Goal: Task Accomplishment & Management: Complete application form

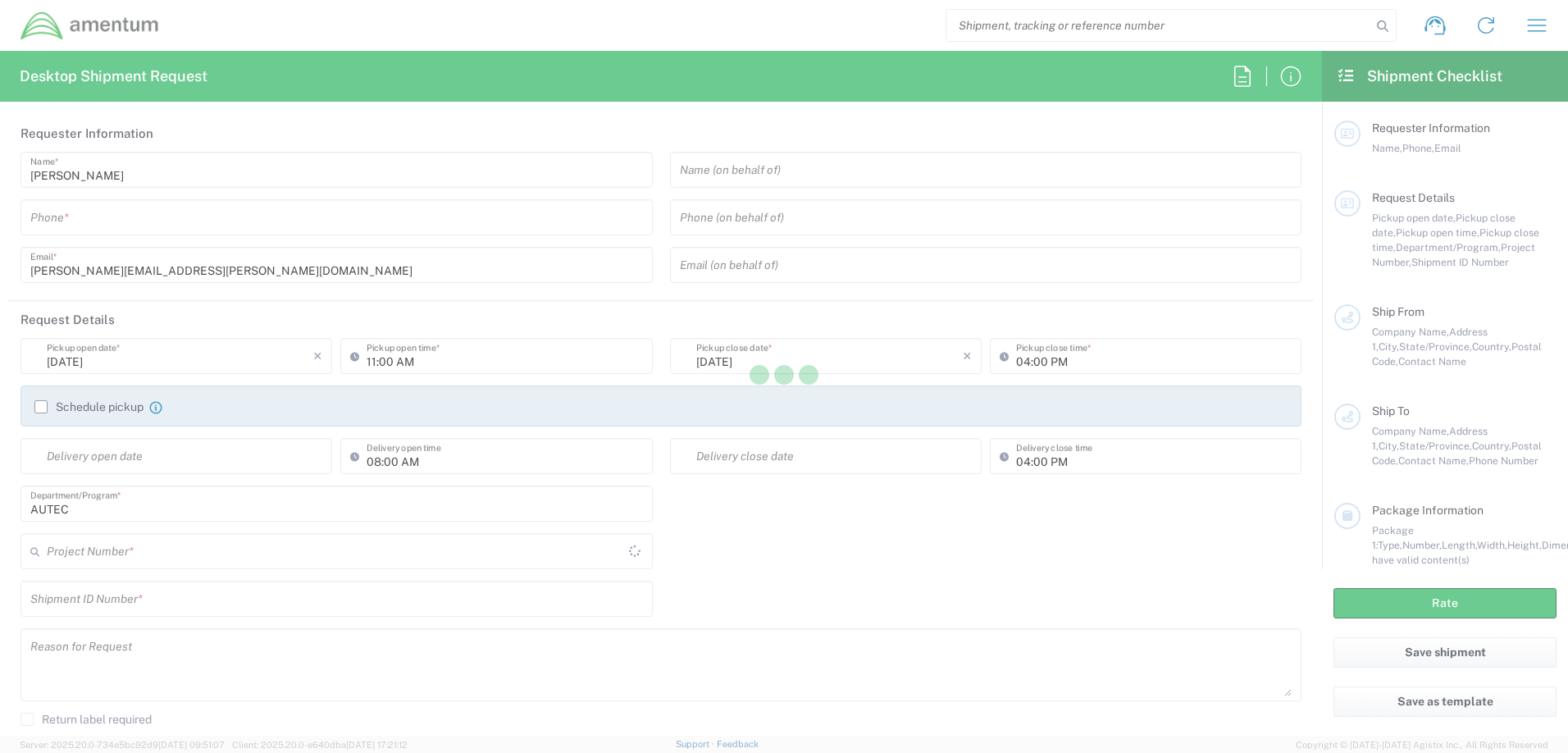
type input "[GEOGRAPHIC_DATA]"
type input "AUTEC"
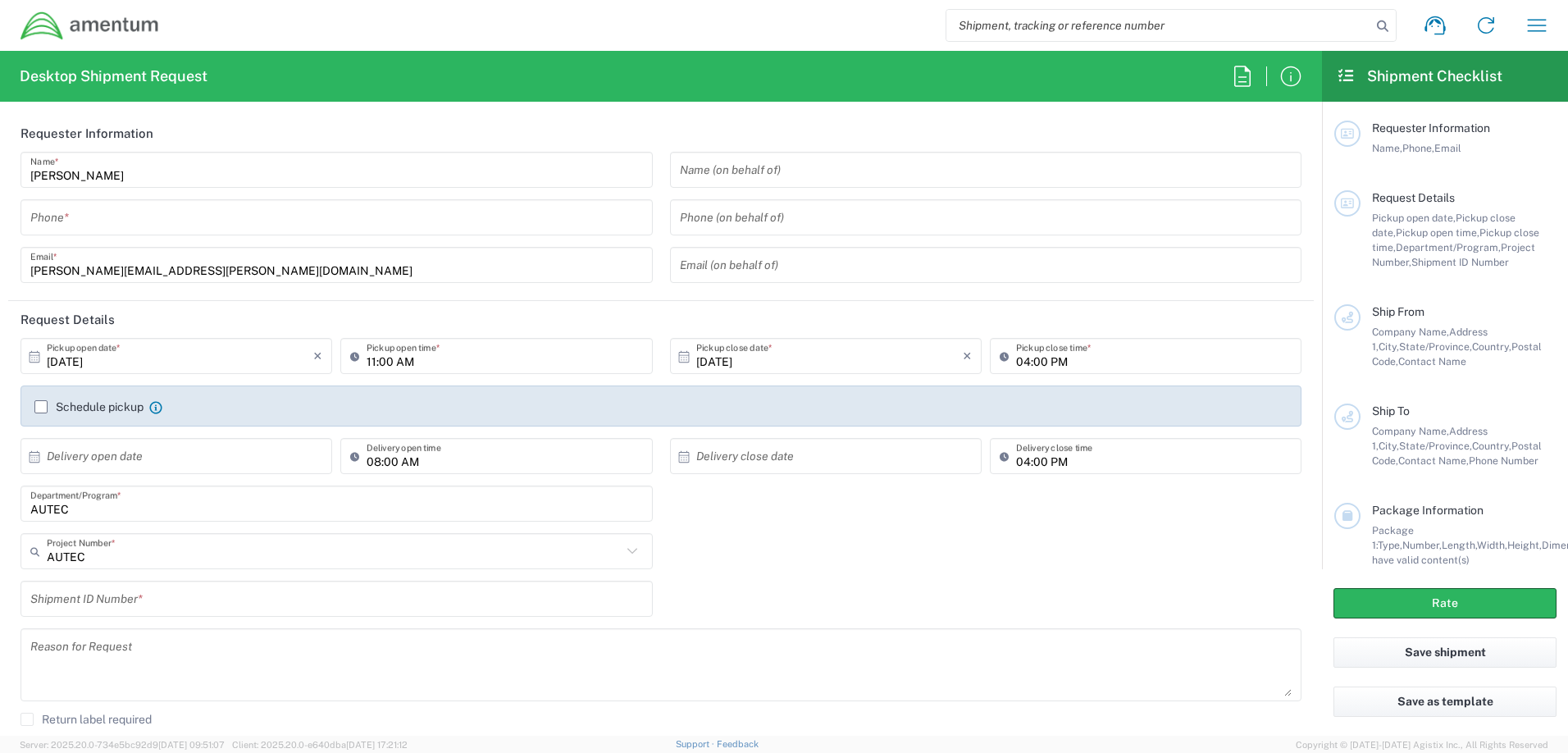
scroll to position [164, 0]
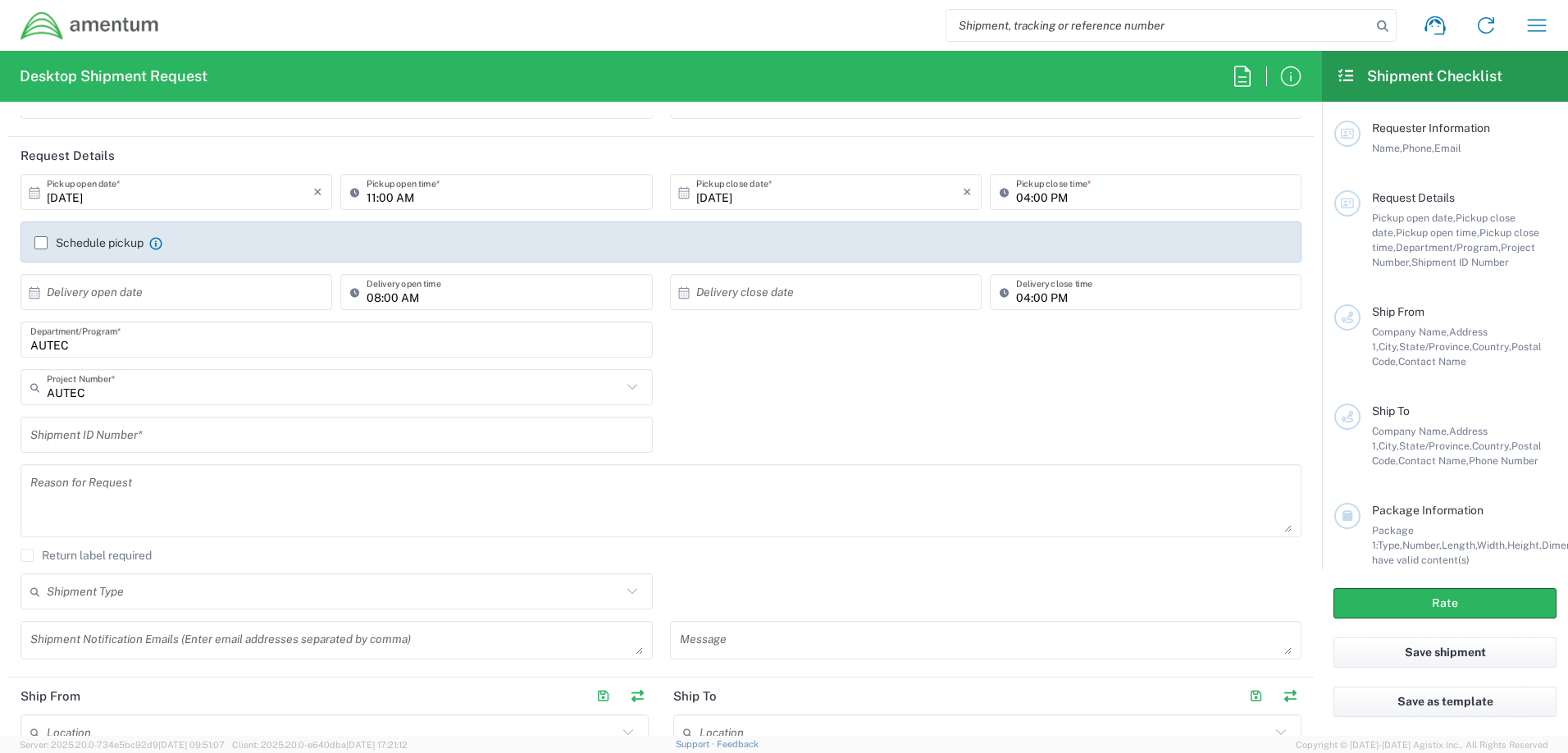
click at [368, 397] on input "AUTEC" at bounding box center [334, 387] width 575 height 29
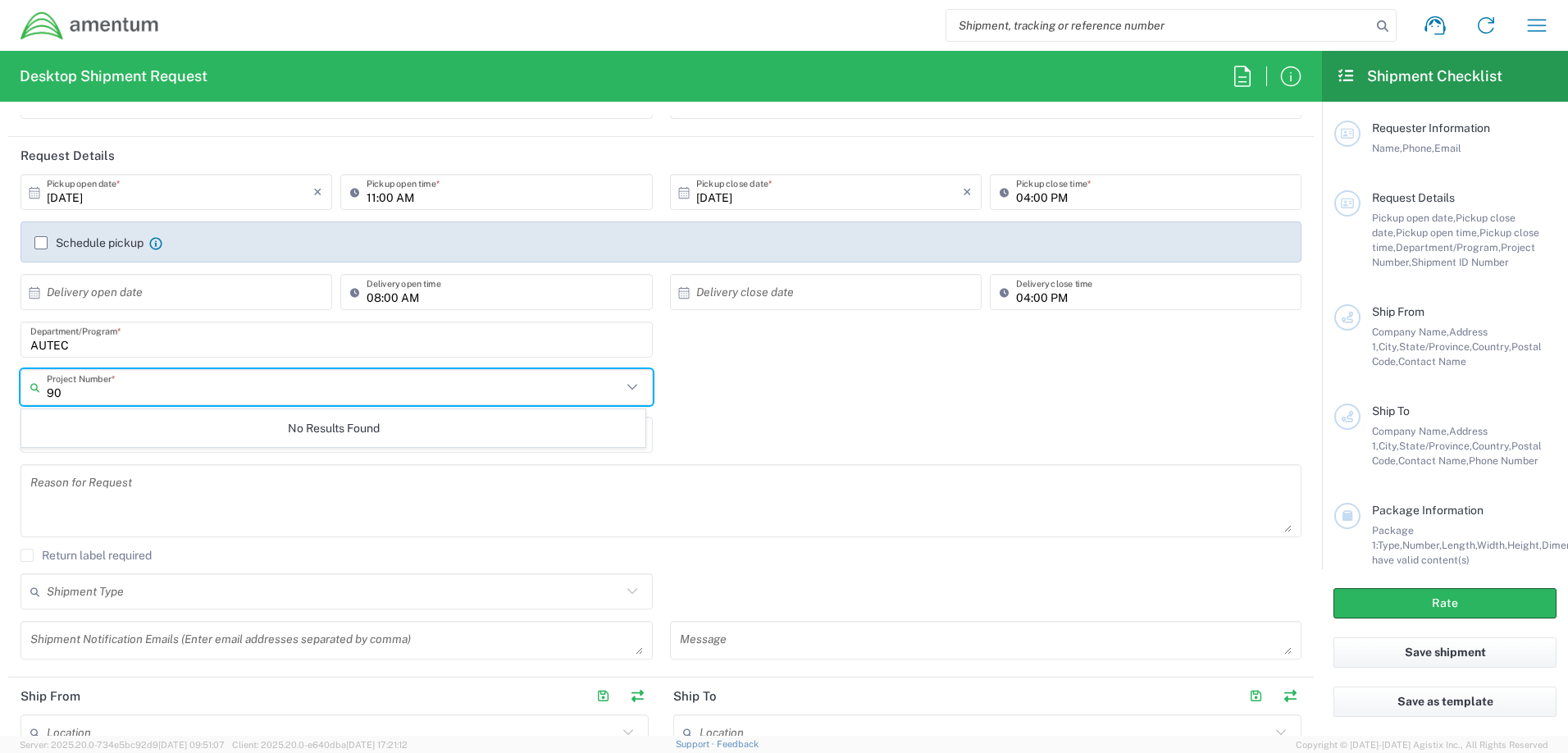
type input "9"
click at [693, 357] on div "AUTEC Department/Program *" at bounding box center [661, 345] width 1298 height 48
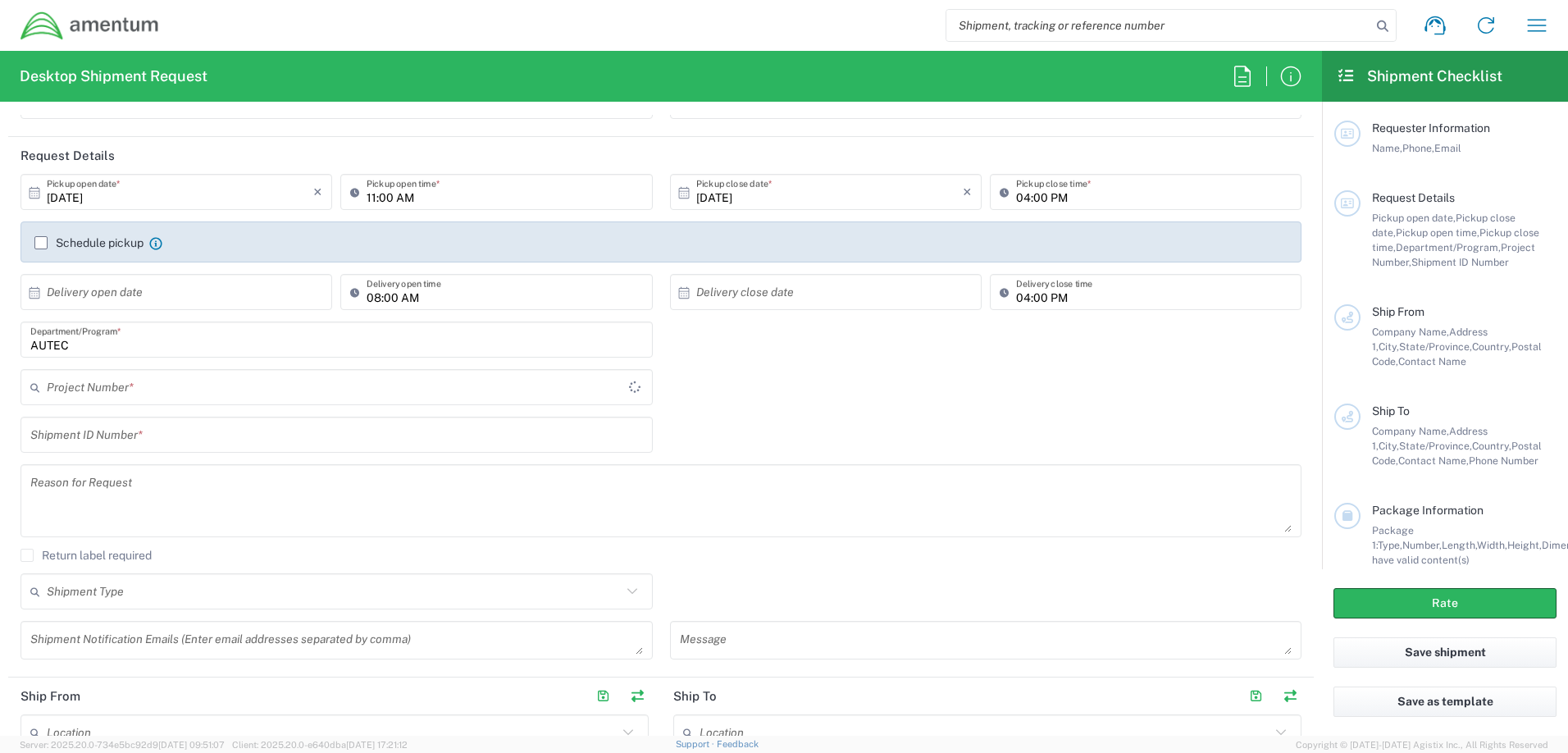
type input "AUTEC"
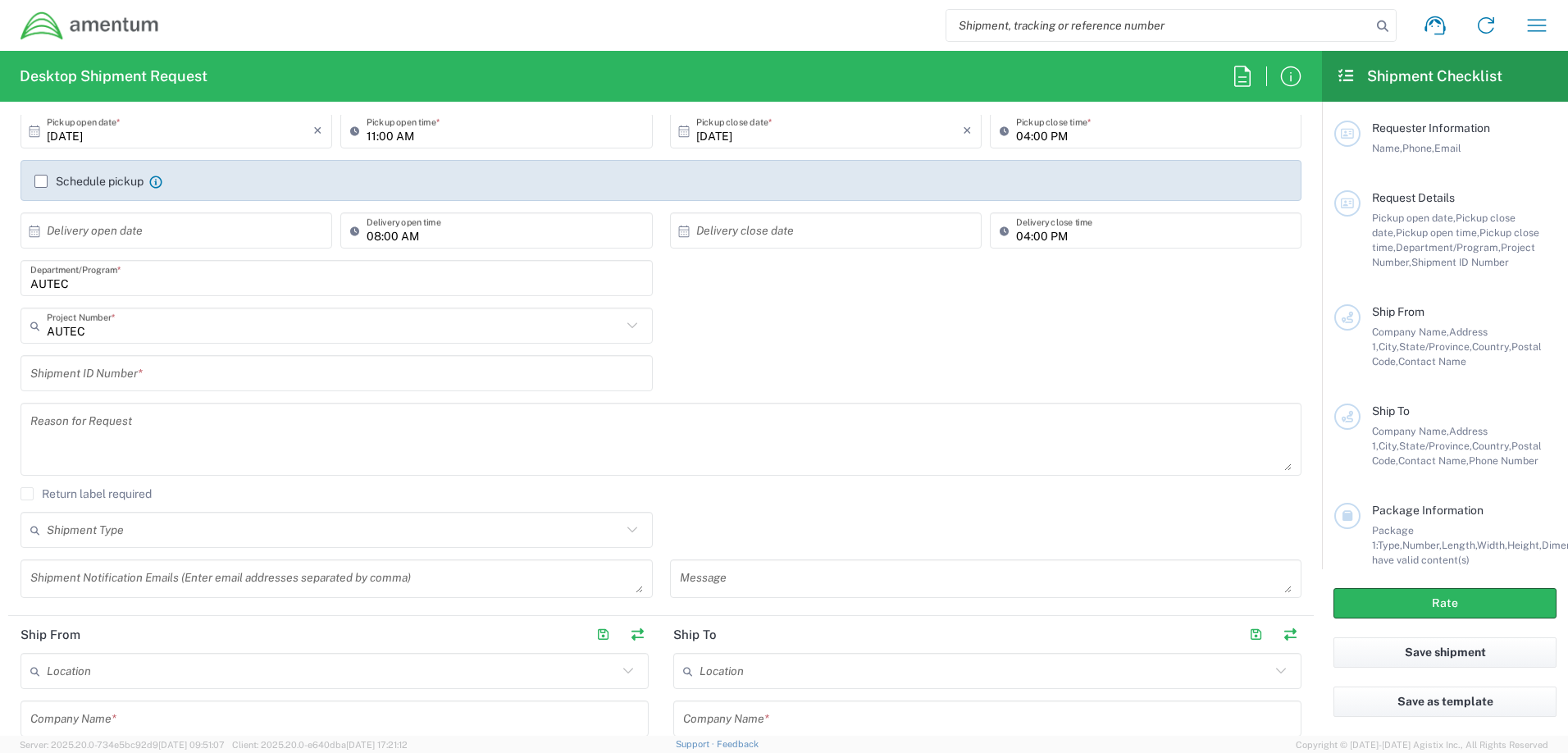
scroll to position [0, 0]
